Goal: Information Seeking & Learning: Learn about a topic

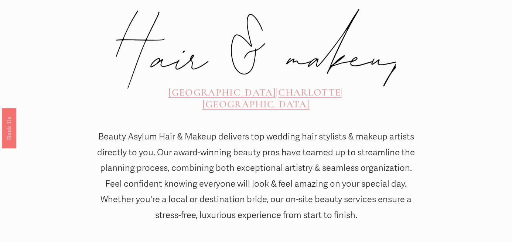
scroll to position [297, 0]
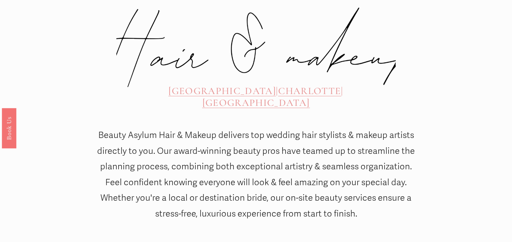
click at [176, 85] on span "[GEOGRAPHIC_DATA]" at bounding box center [223, 91] width 108 height 12
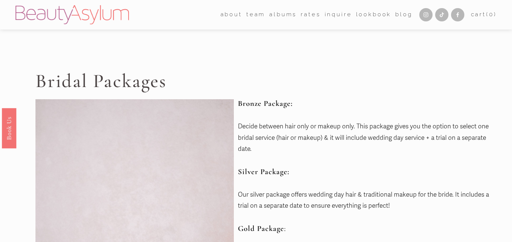
click at [307, 14] on link "Rates" at bounding box center [311, 14] width 20 height 11
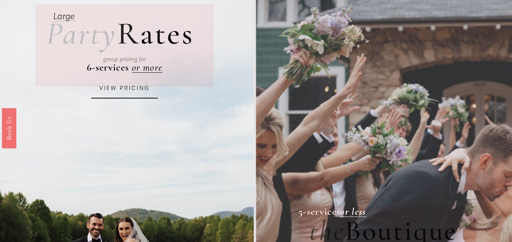
scroll to position [81, 0]
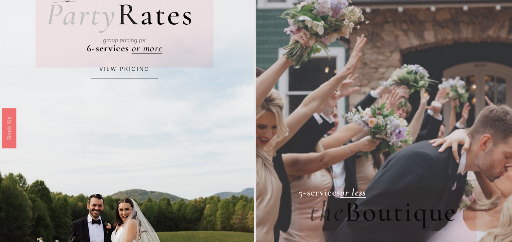
click at [135, 69] on link "VIEW PRICING" at bounding box center [124, 69] width 67 height 20
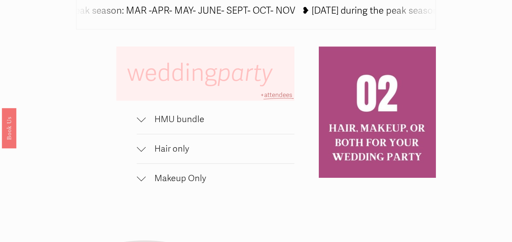
scroll to position [437, 0]
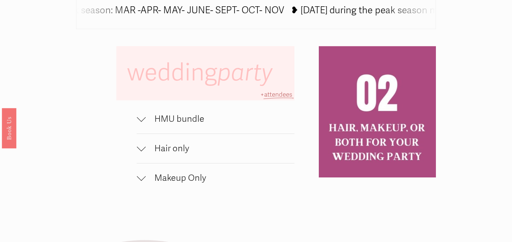
click at [144, 121] on div at bounding box center [141, 119] width 9 height 9
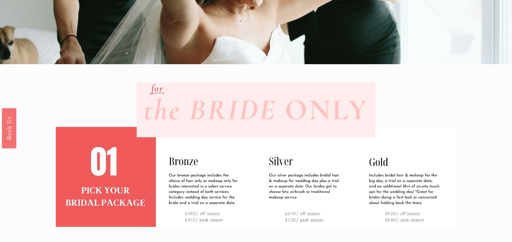
scroll to position [156, 0]
